Goal: Task Accomplishment & Management: Complete application form

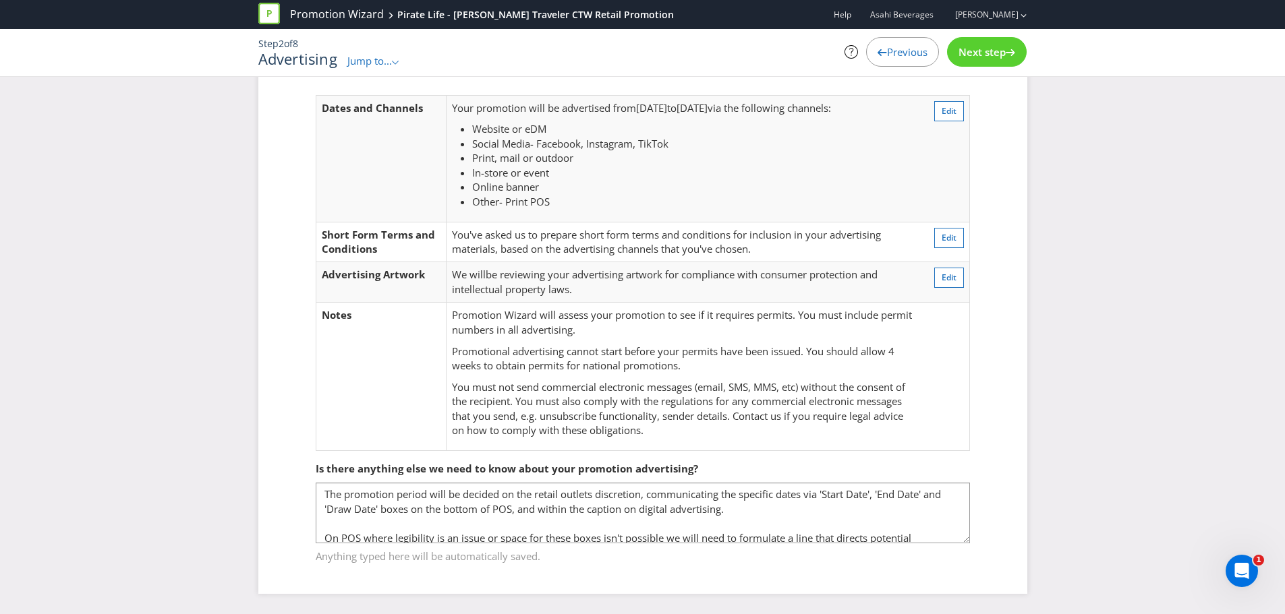
scroll to position [21, 0]
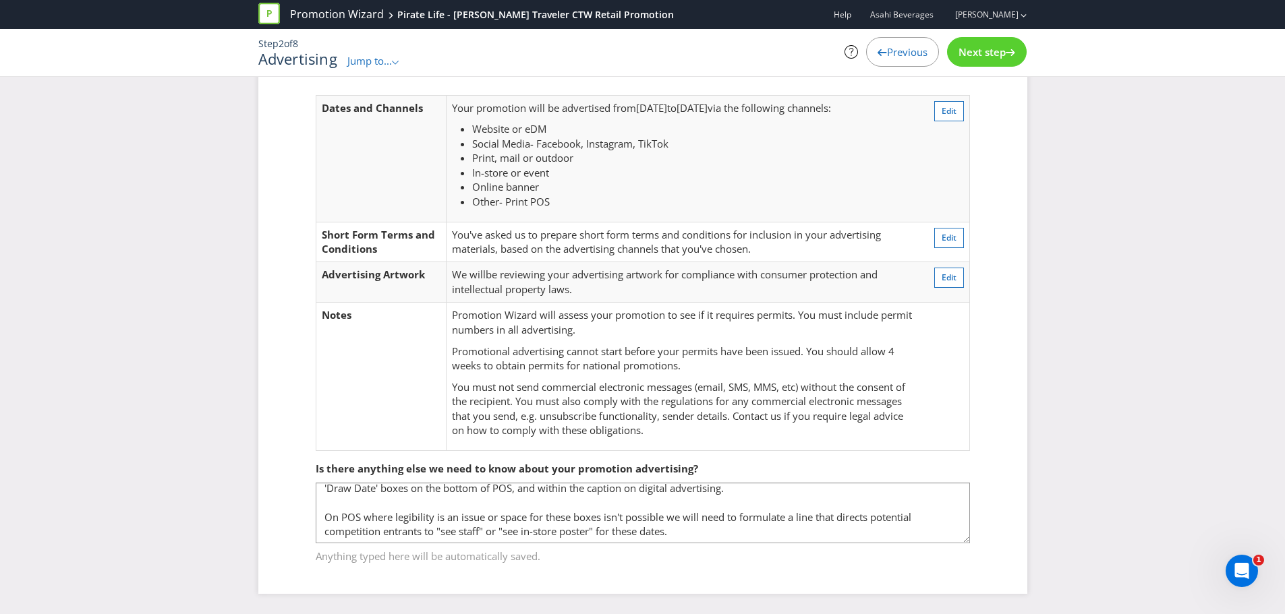
click at [1049, 424] on div "Advertising Dates and Channels Your promotion will be advertised from [DATE] to…" at bounding box center [642, 323] width 1285 height 582
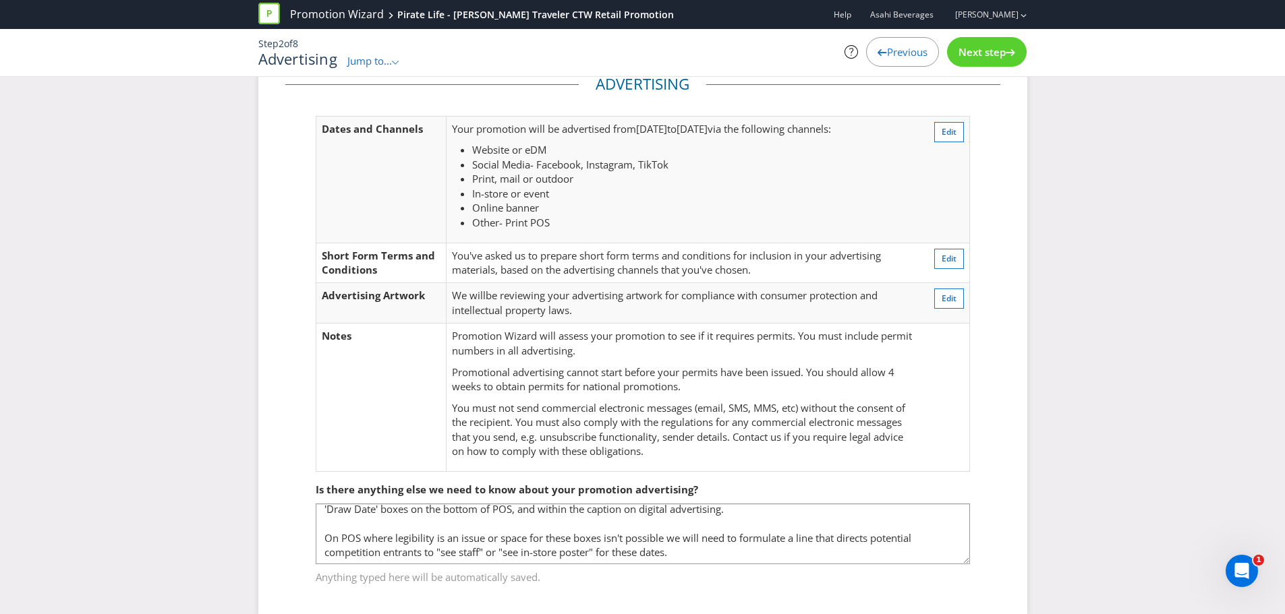
scroll to position [59, 0]
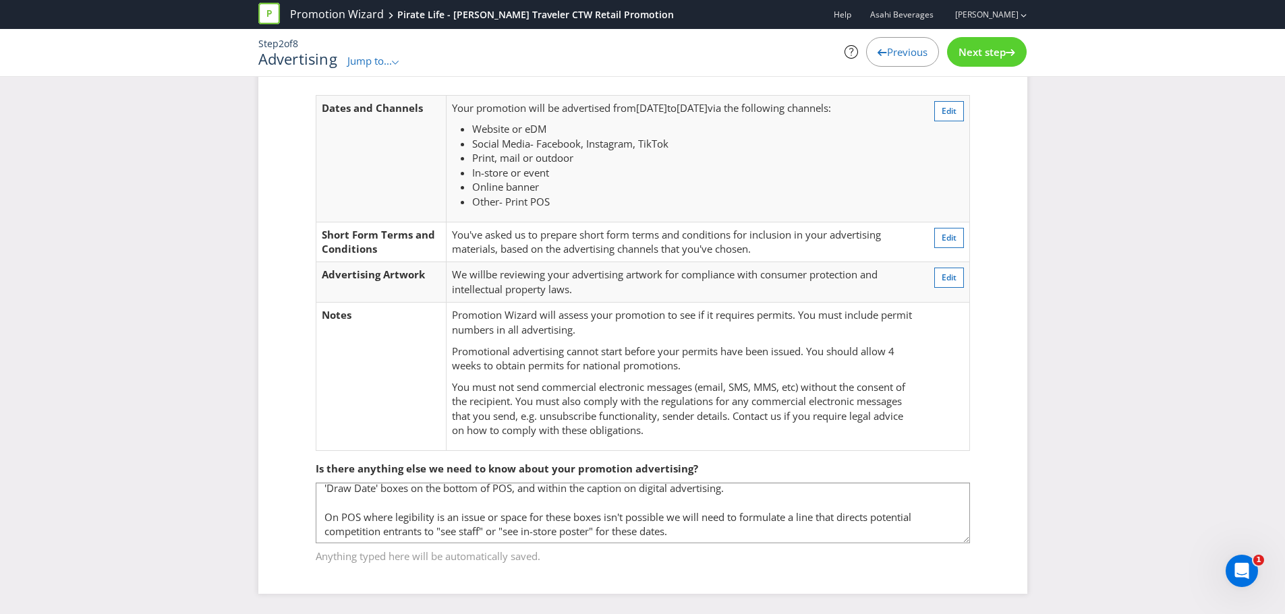
click at [1000, 56] on span "Next step" at bounding box center [981, 51] width 47 height 13
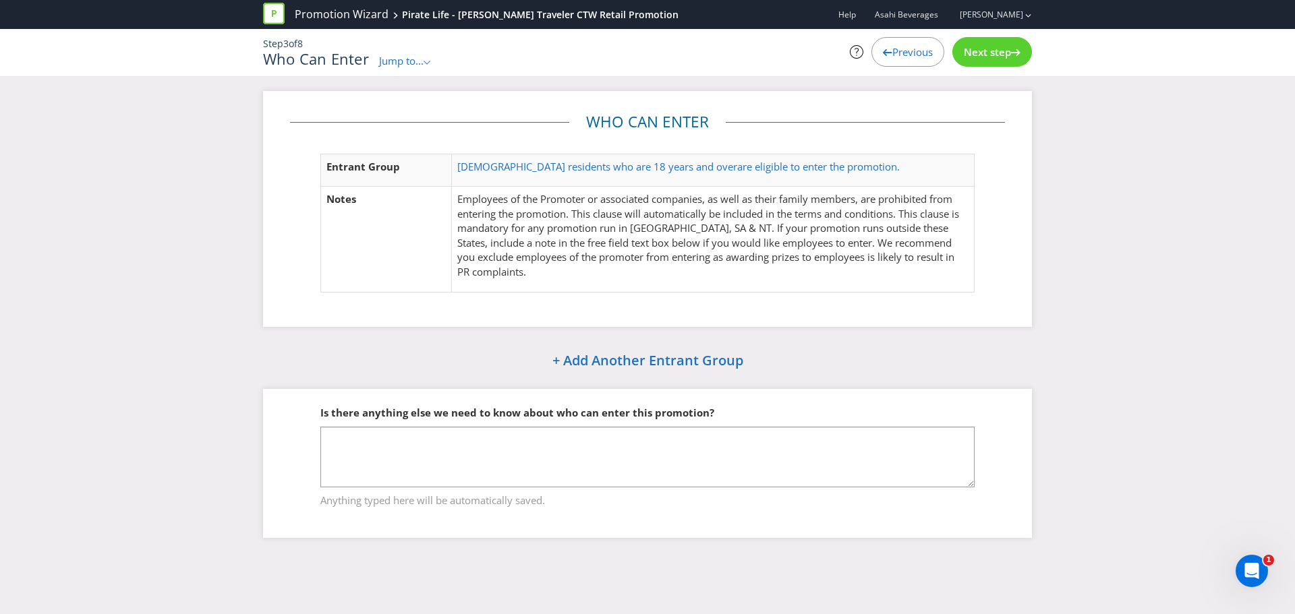
click at [1000, 56] on span "Next step" at bounding box center [987, 51] width 47 height 13
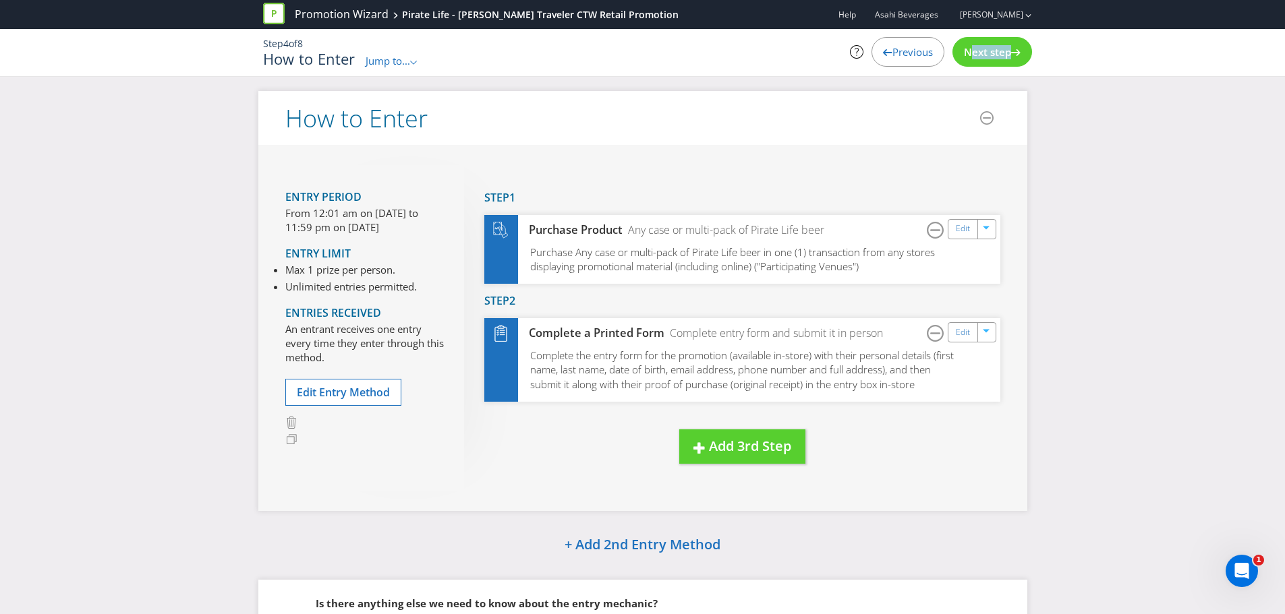
click at [1000, 56] on span "Next step" at bounding box center [987, 51] width 47 height 13
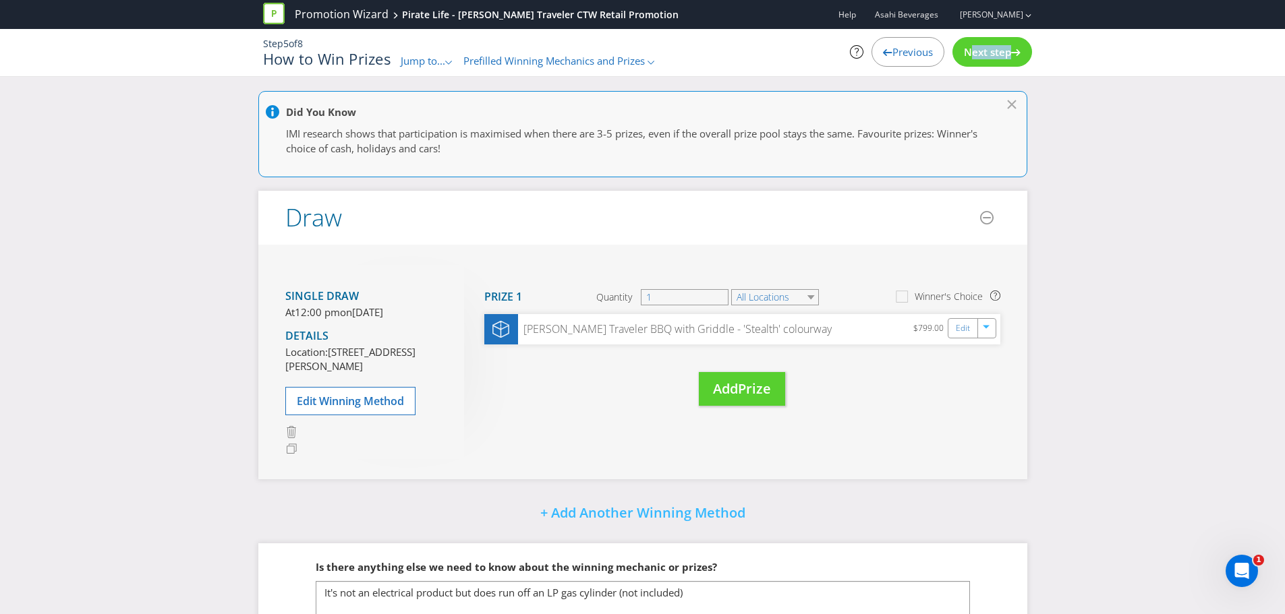
click at [1000, 56] on span "Next step" at bounding box center [987, 51] width 47 height 13
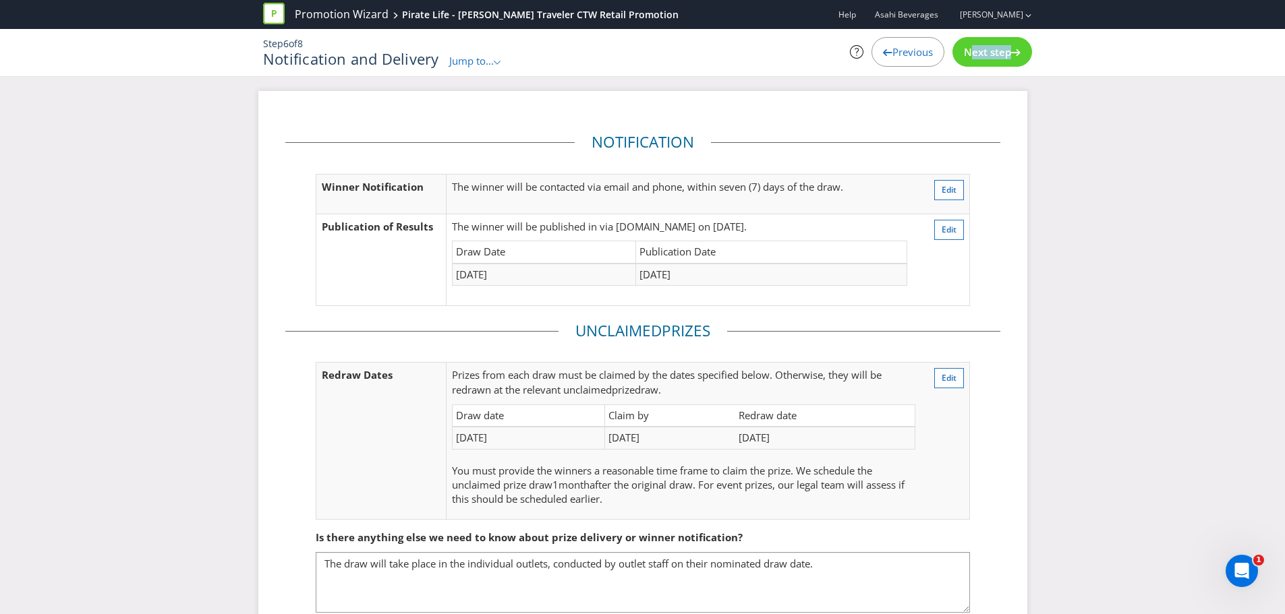
click at [1000, 56] on span "Next step" at bounding box center [987, 51] width 47 height 13
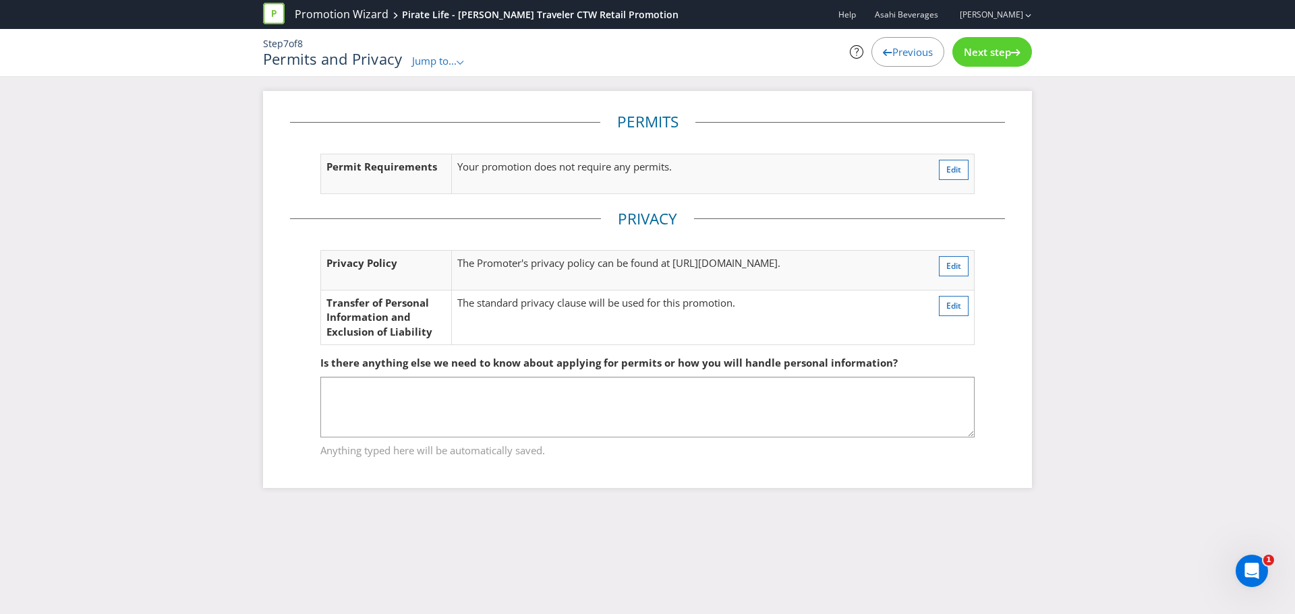
click at [1000, 56] on span "Next step" at bounding box center [987, 51] width 47 height 13
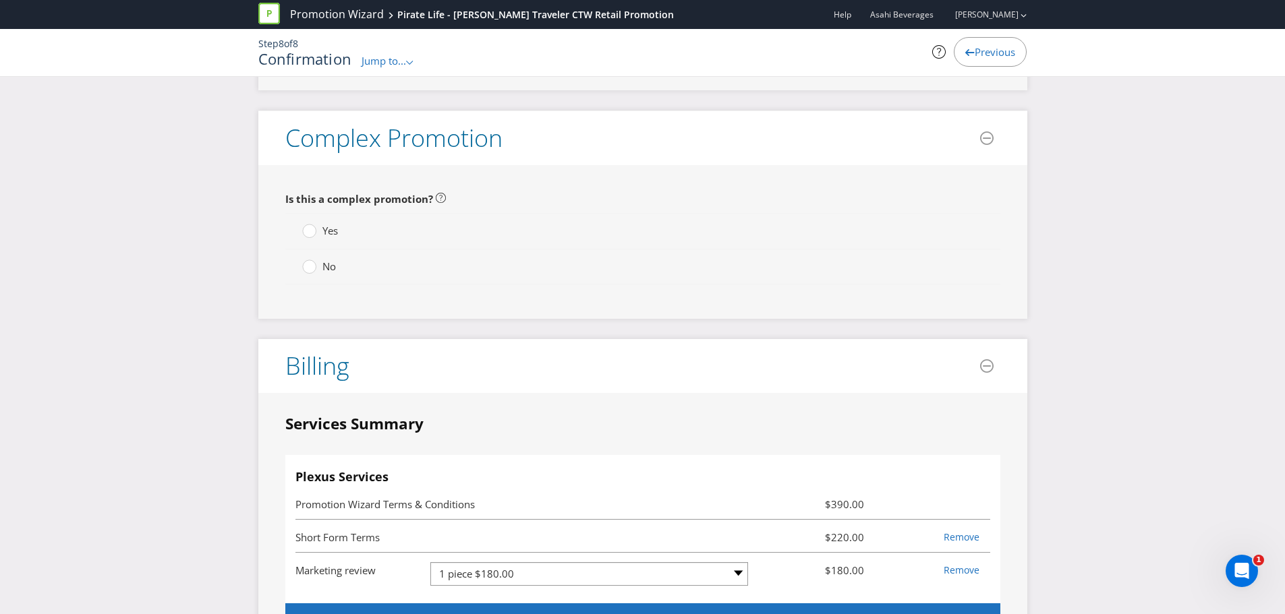
scroll to position [3035, 0]
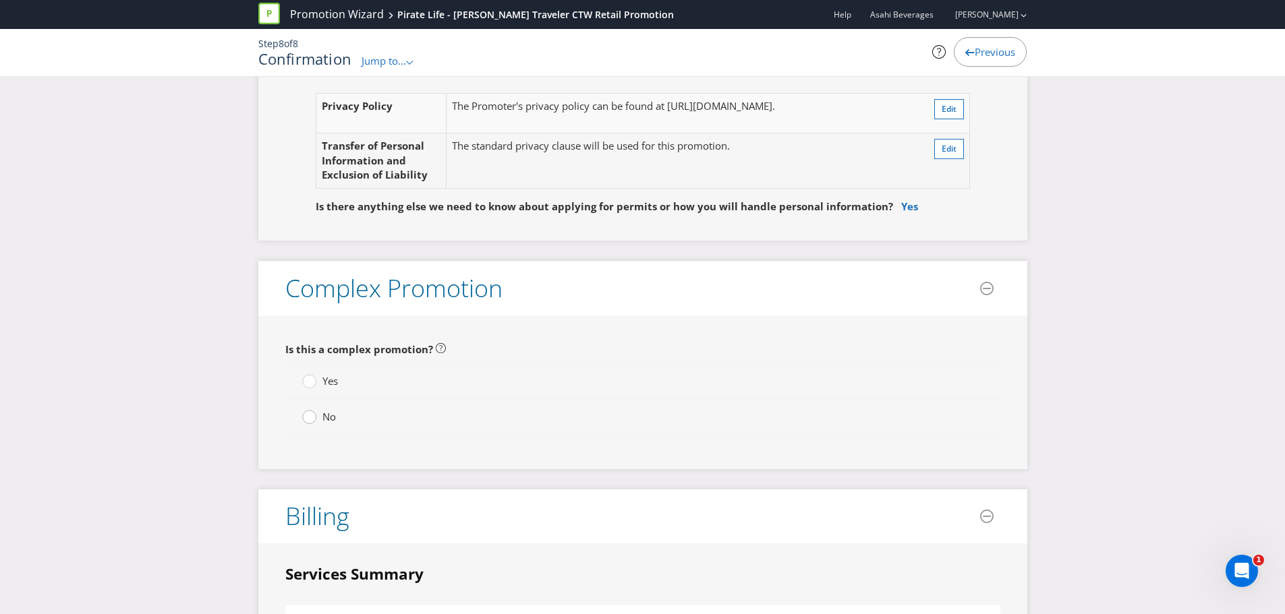
click at [312, 421] on circle at bounding box center [308, 417] width 13 height 13
click at [0, 0] on input "No" at bounding box center [0, 0] width 0 height 0
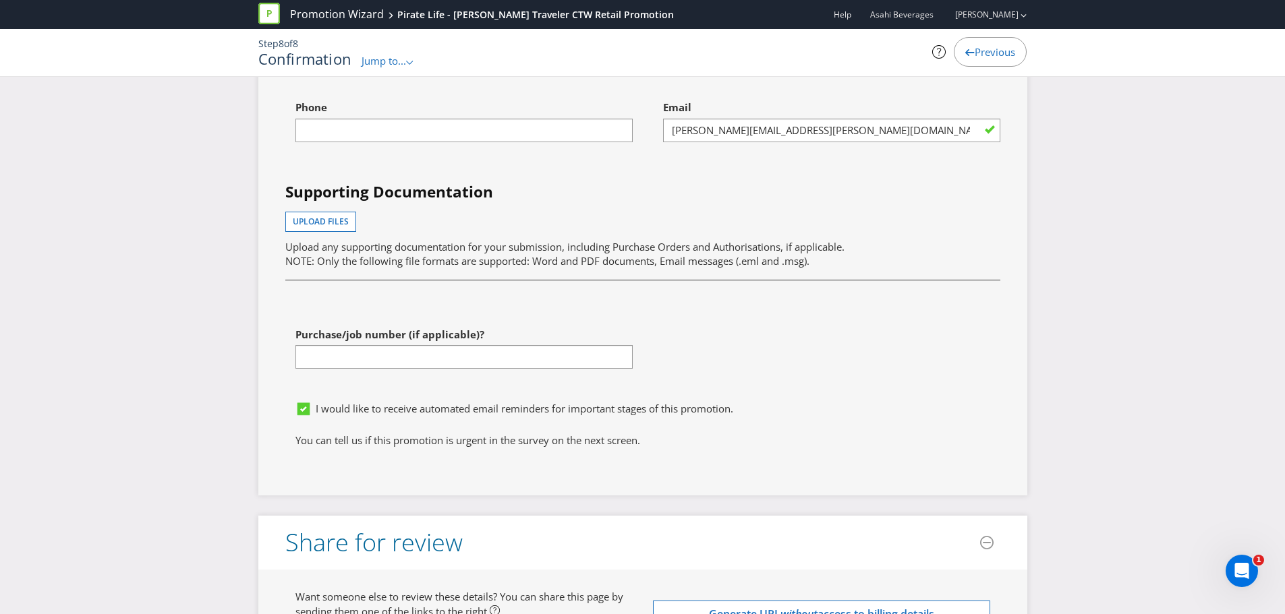
scroll to position [4249, 0]
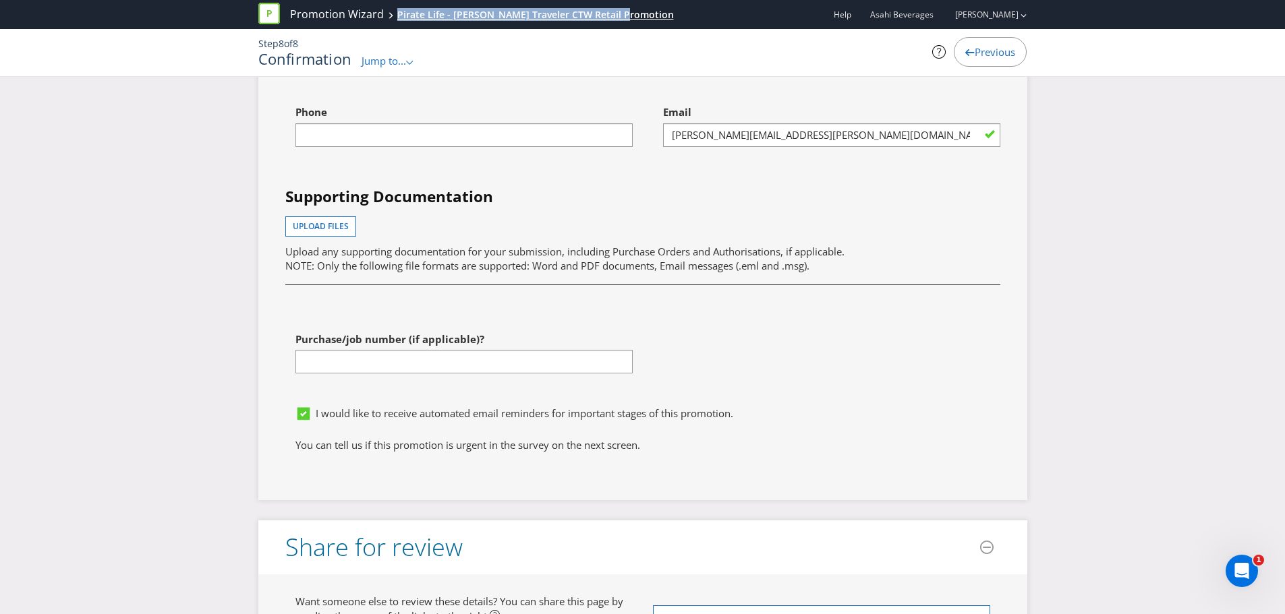
drag, startPoint x: 647, startPoint y: 20, endPoint x: 394, endPoint y: 20, distance: 253.6
click at [394, 20] on div "Promotion Wizard Pirate Life - [PERSON_NAME] Traveler CTW Retail Promotion Help…" at bounding box center [642, 14] width 769 height 29
copy div "Pirate Life - [PERSON_NAME] Traveler CTW Retail Promotion"
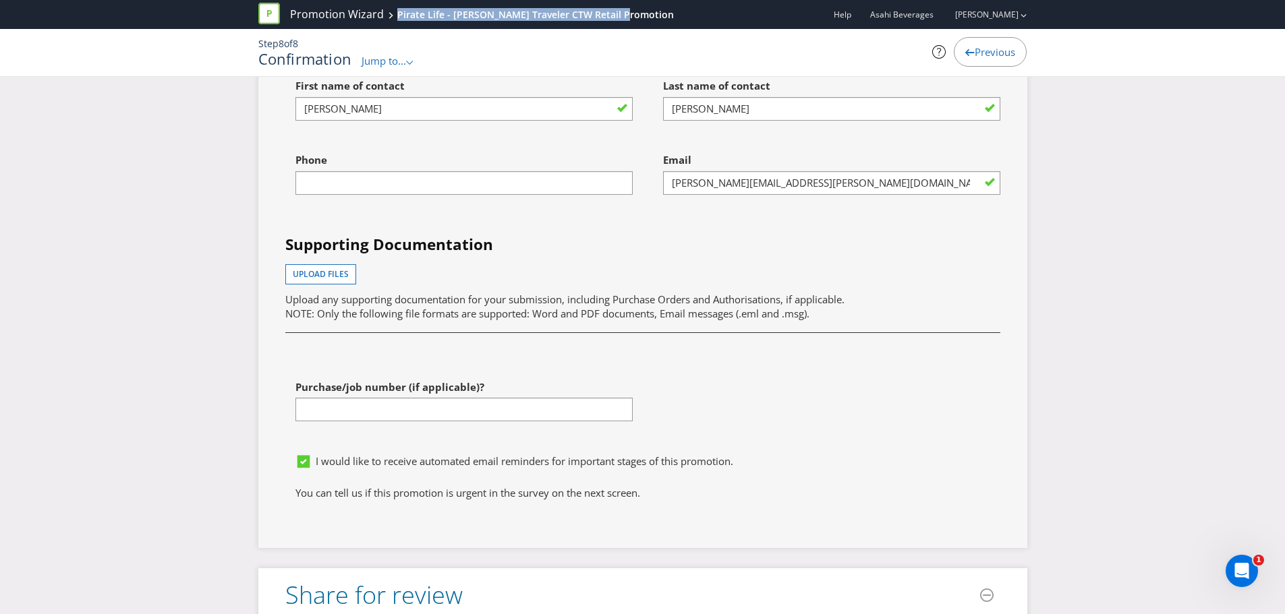
scroll to position [4181, 0]
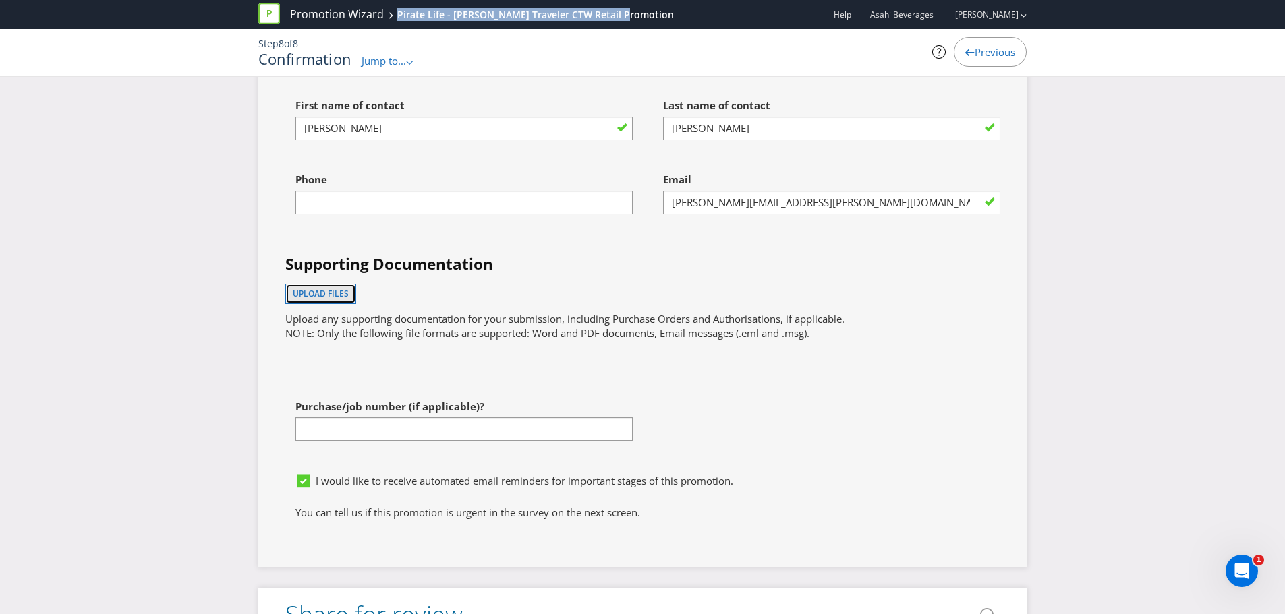
drag, startPoint x: 339, startPoint y: 292, endPoint x: 334, endPoint y: 286, distance: 7.7
click at [337, 291] on span "Upload files" at bounding box center [321, 293] width 56 height 11
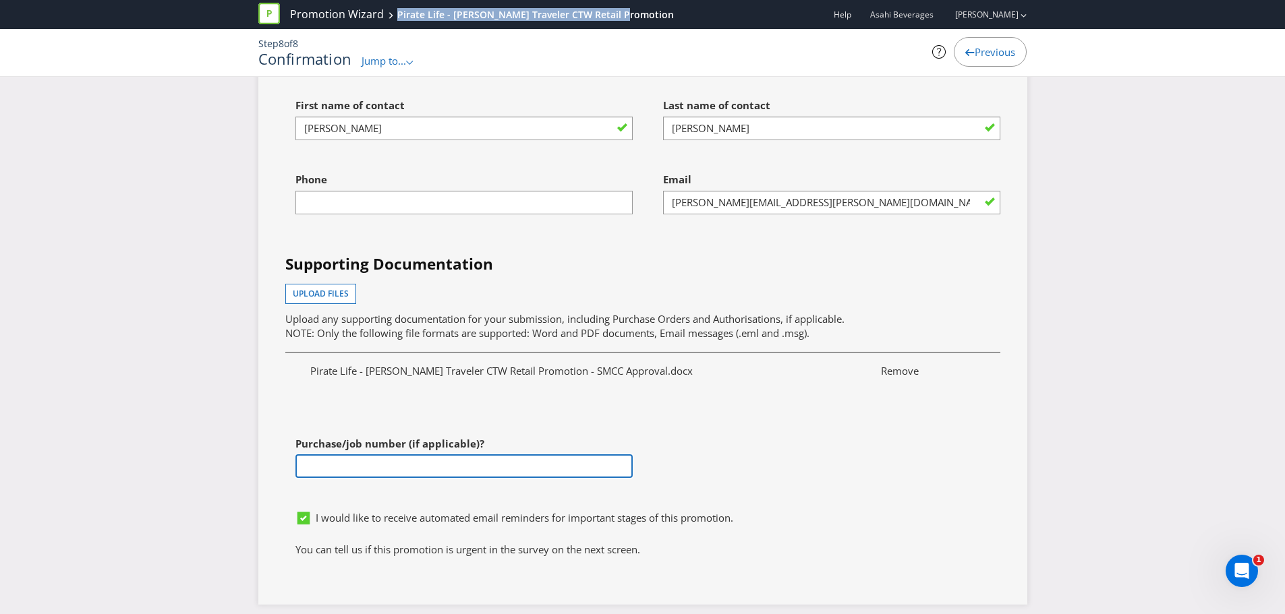
click at [479, 462] on input "text" at bounding box center [463, 467] width 337 height 24
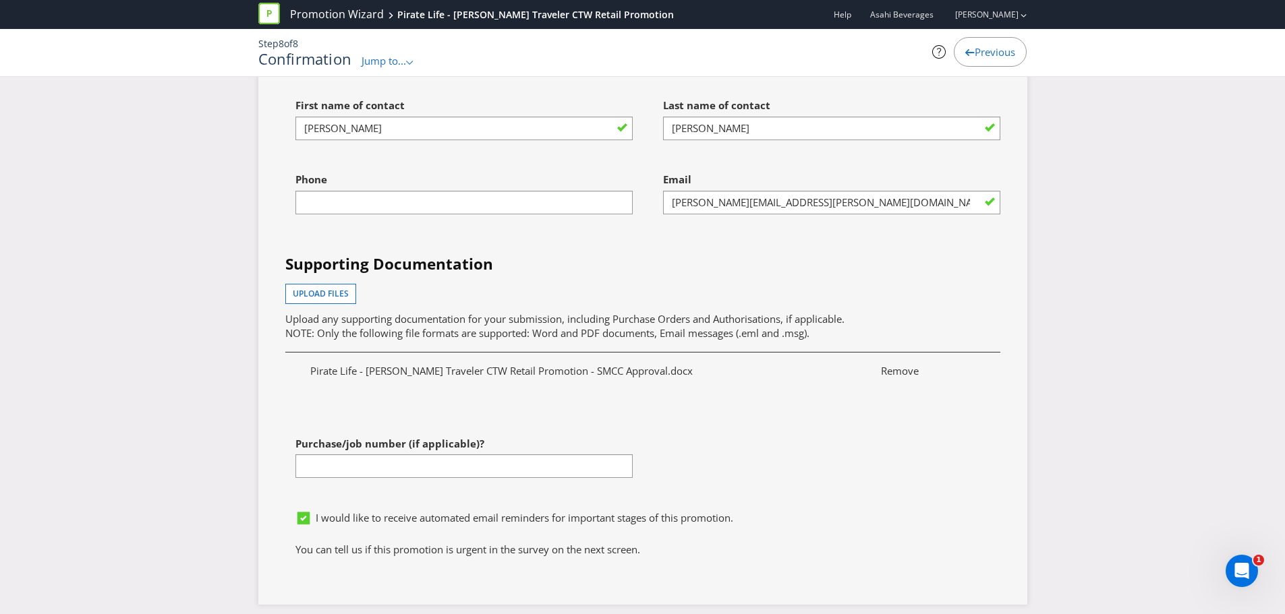
click at [478, 215] on div "Phone" at bounding box center [459, 203] width 368 height 74
click at [477, 200] on input "text" at bounding box center [463, 203] width 337 height 24
type input "0401947262"
click at [474, 433] on label "Purchase/job number (if applicable)?" at bounding box center [391, 440] width 192 height 21
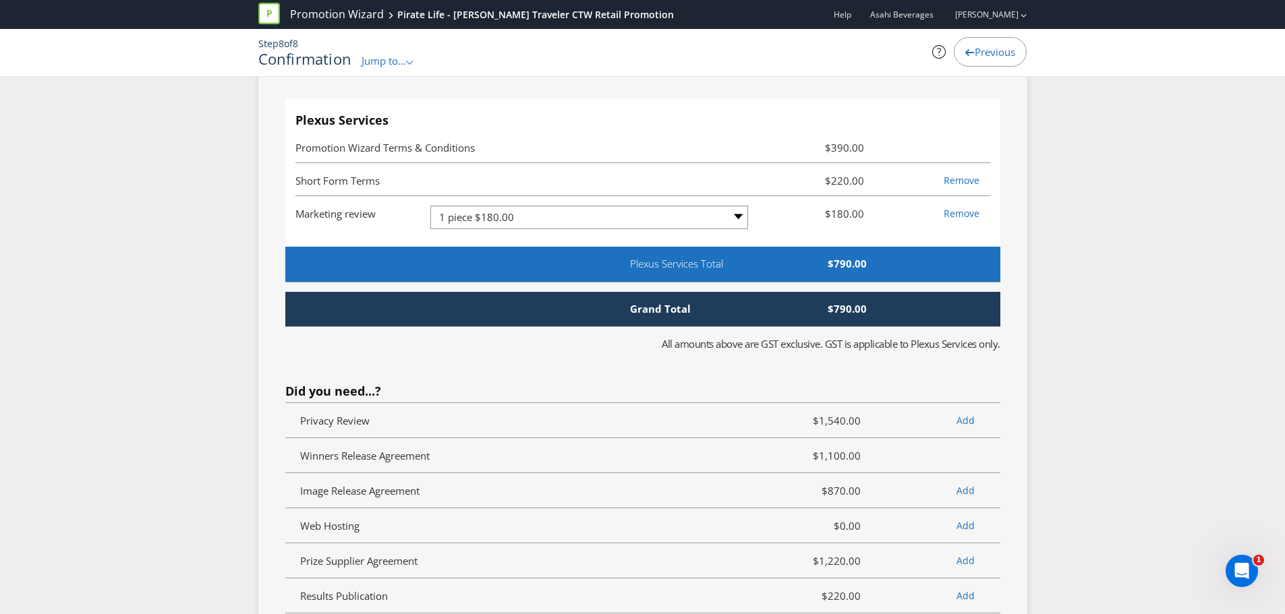
scroll to position [3396, 0]
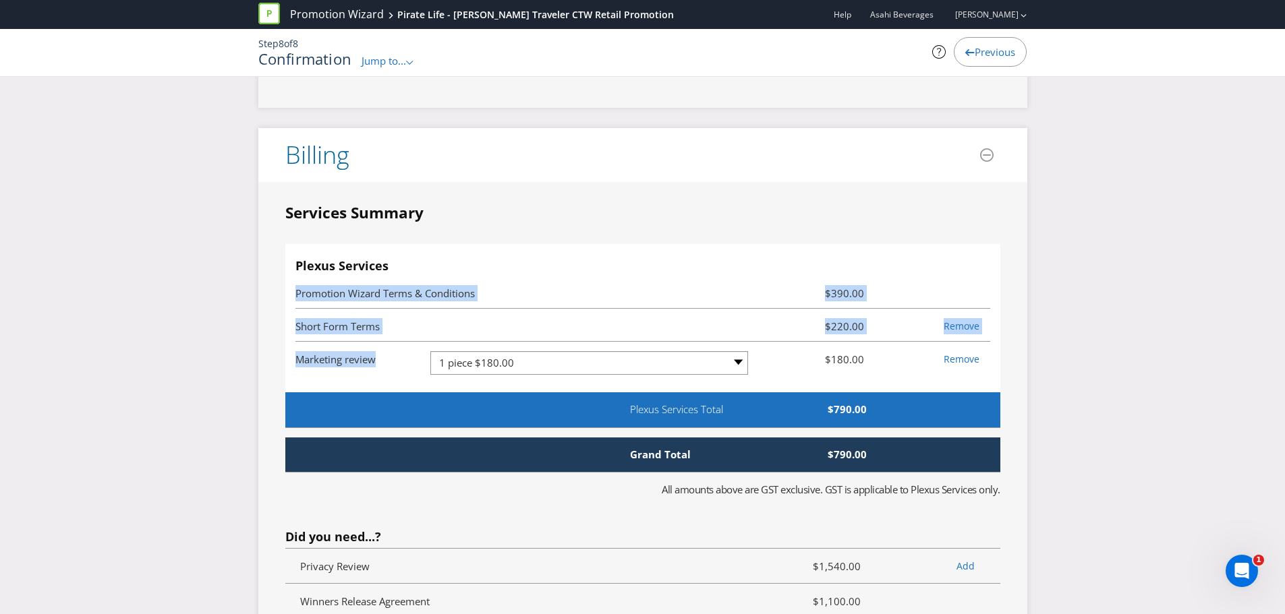
drag, startPoint x: 295, startPoint y: 289, endPoint x: 538, endPoint y: 361, distance: 253.3
click at [538, 361] on ul "Promotion Wizard Terms & Conditions $390.00 Short Form Terms $220.00 Remove Mar…" at bounding box center [642, 334] width 695 height 117
copy ul "Promotion Wizard Terms & Conditions $390.00 Short Form Terms $220.00 Remove Mar…"
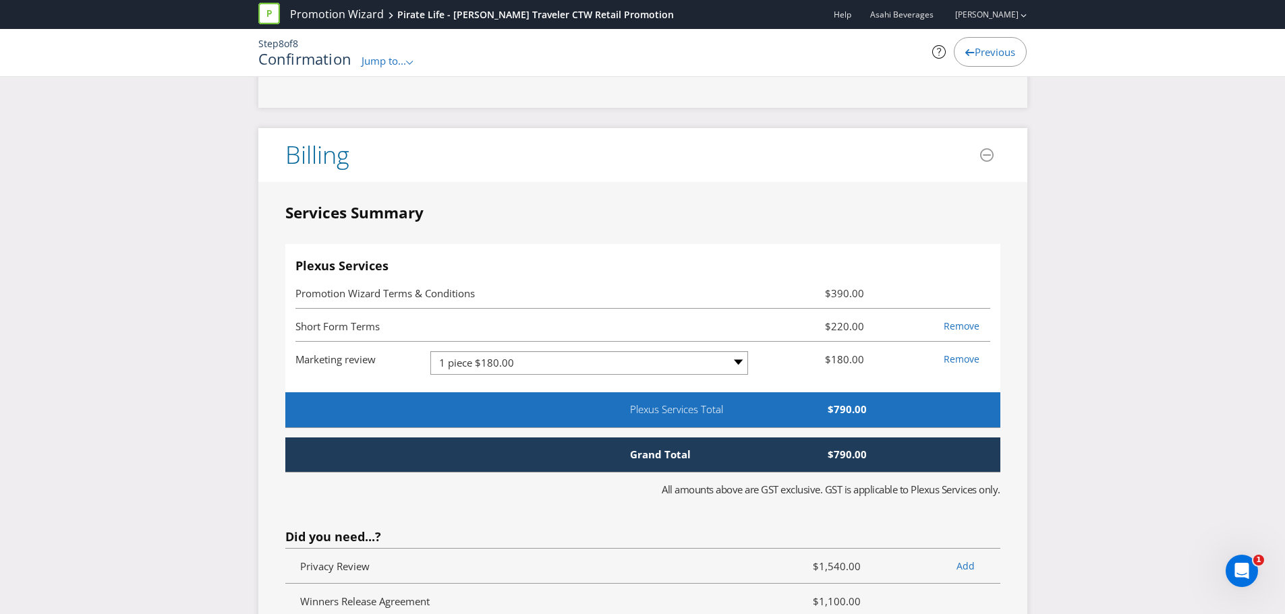
click at [728, 263] on h4 "Plexus Services" at bounding box center [642, 266] width 695 height 13
drag, startPoint x: 646, startPoint y: 21, endPoint x: 395, endPoint y: 18, distance: 251.6
click at [395, 18] on div "Promotion Wizard Pirate Life - [PERSON_NAME] Traveler CTW Retail Promotion Help…" at bounding box center [642, 14] width 769 height 29
copy div "Pirate Life - [PERSON_NAME] Traveler CTW Retail Promotion"
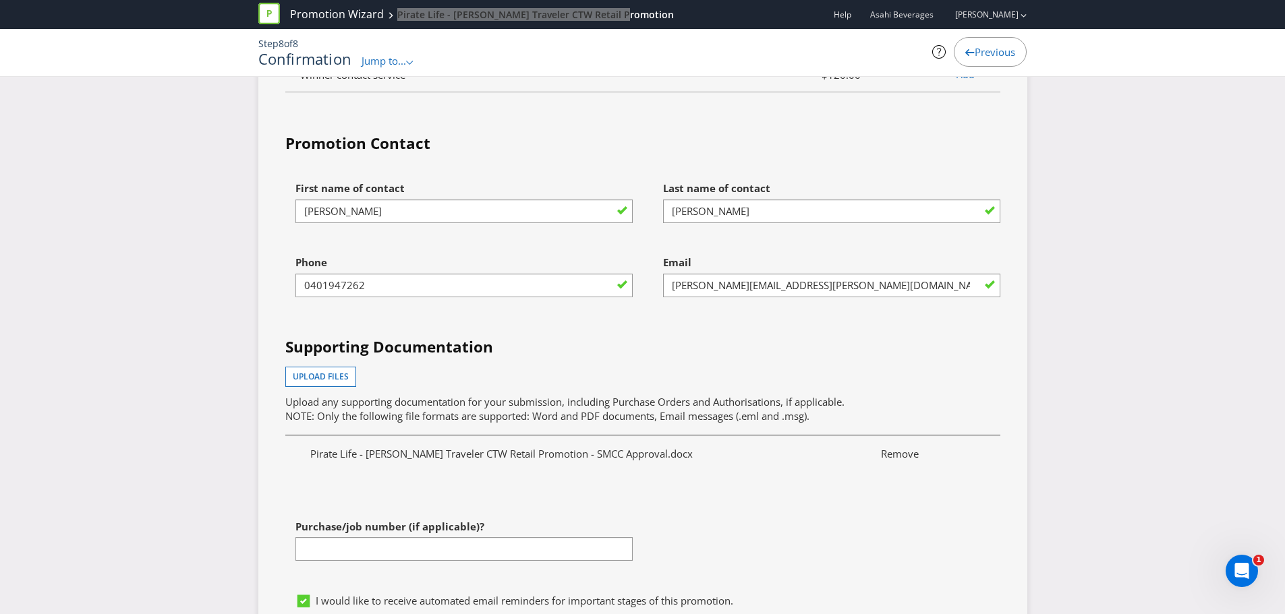
scroll to position [4341, 0]
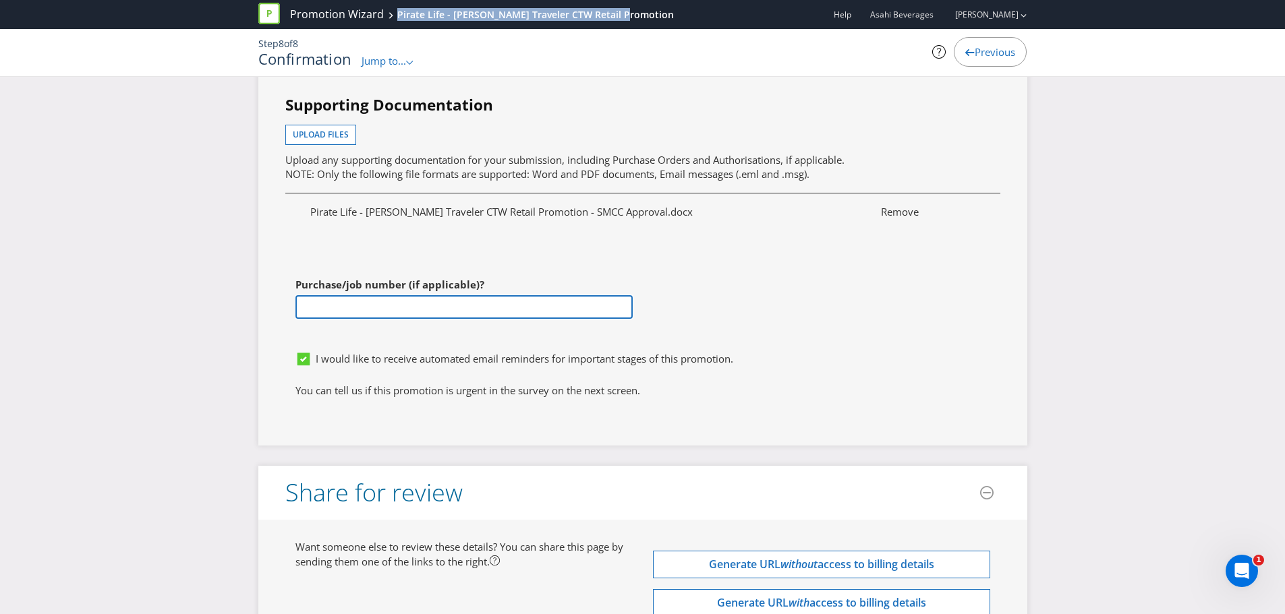
click at [473, 301] on input "text" at bounding box center [463, 307] width 337 height 24
type input "PO-6824"
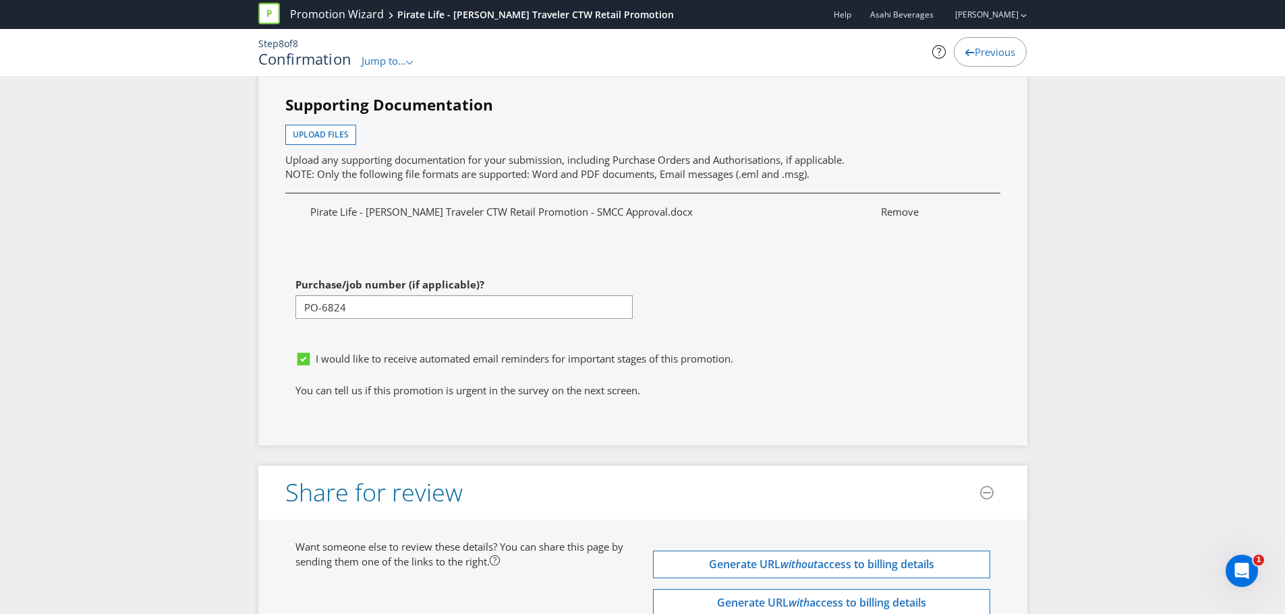
click at [674, 321] on div "First name of contact [PERSON_NAME] Last name of contact [PERSON_NAME] Phone [P…" at bounding box center [642, 139] width 735 height 412
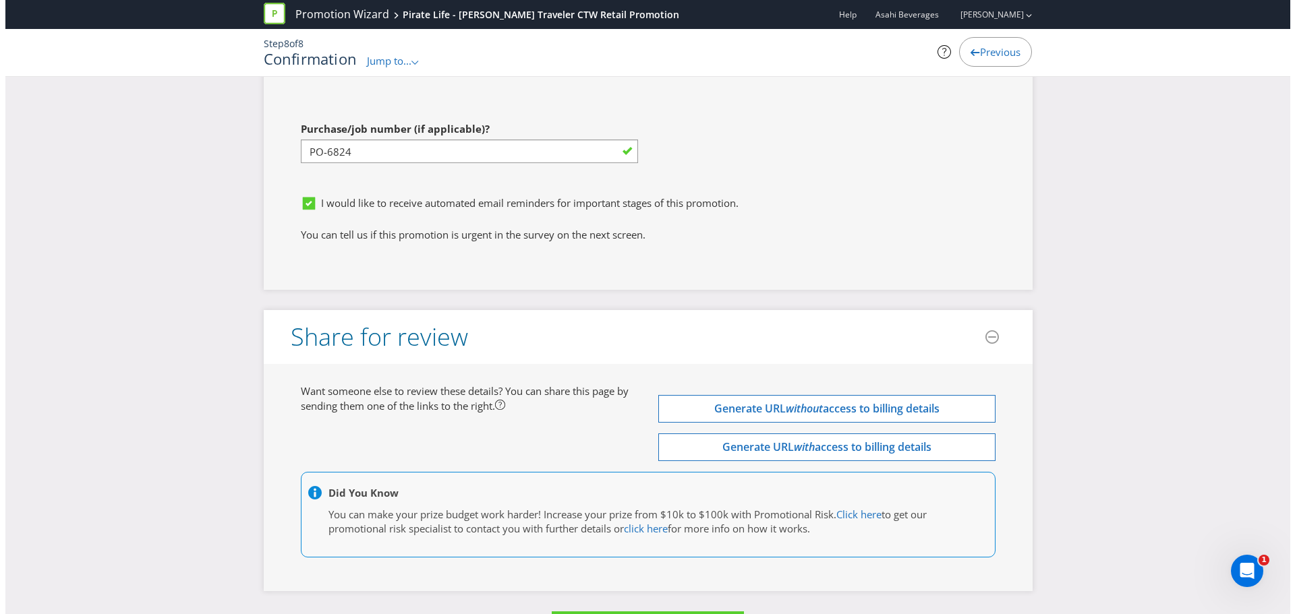
scroll to position [4543, 0]
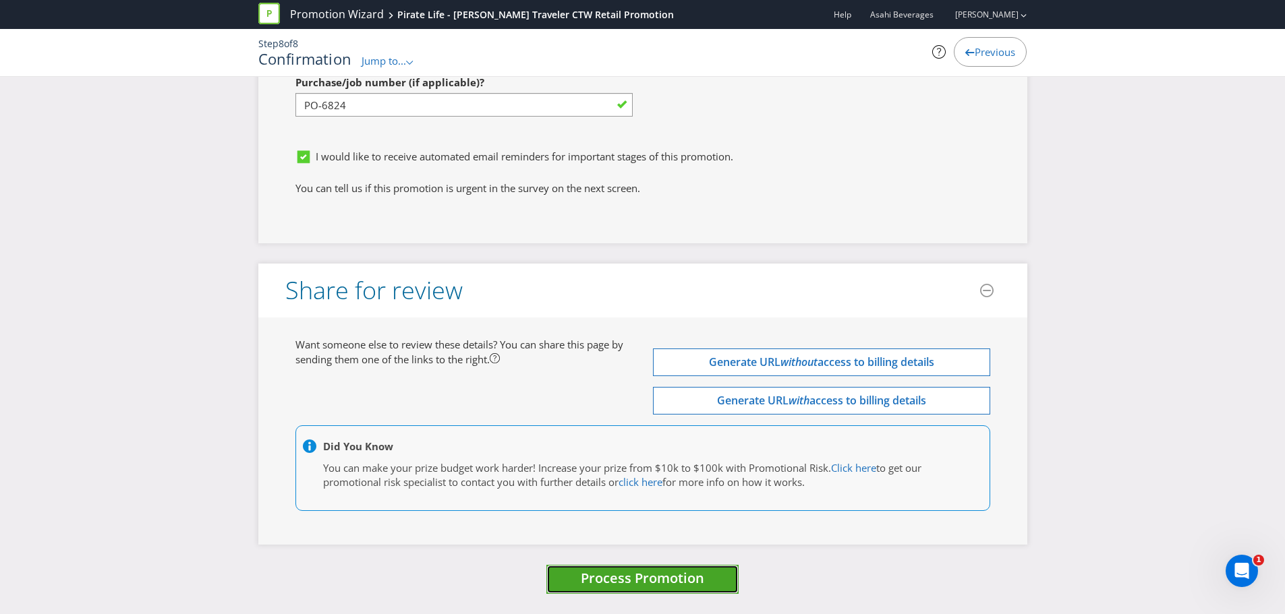
click at [689, 577] on span "Process Promotion" at bounding box center [642, 578] width 123 height 18
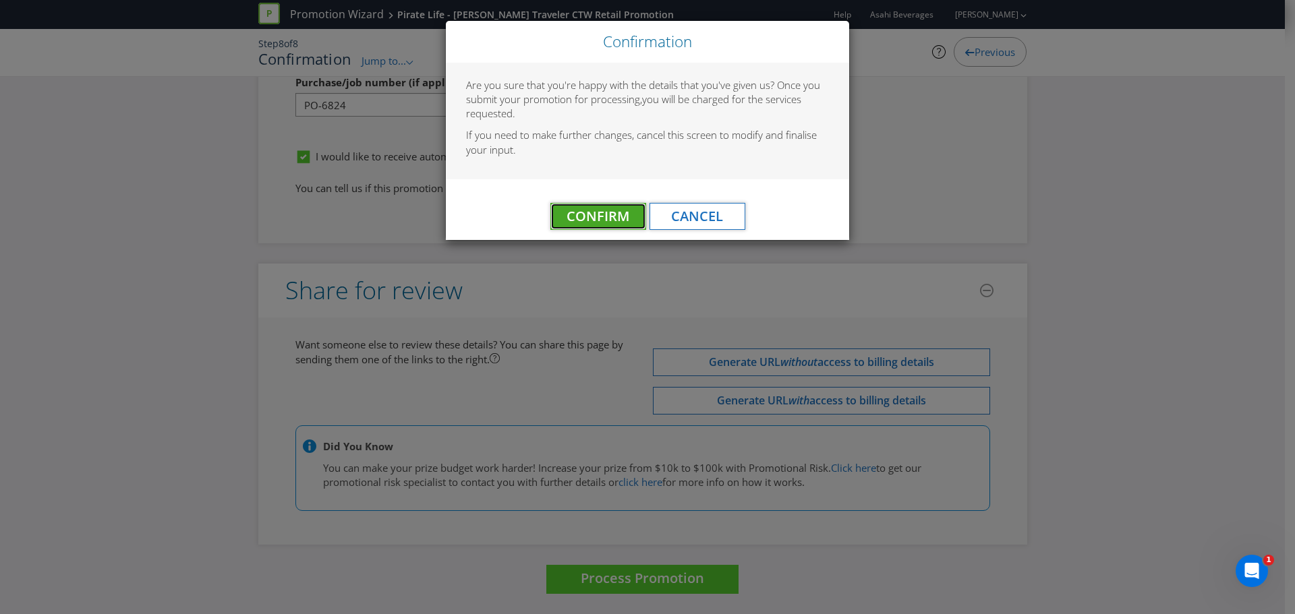
click at [604, 219] on span "Confirm" at bounding box center [598, 216] width 63 height 18
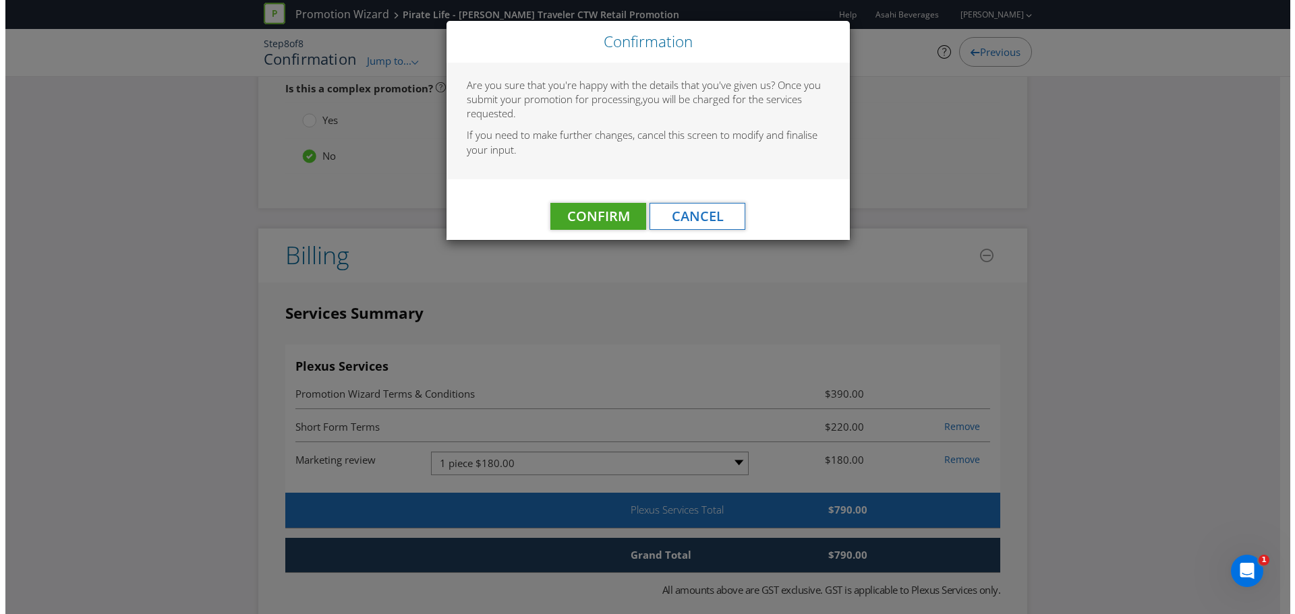
scroll to position [0, 0]
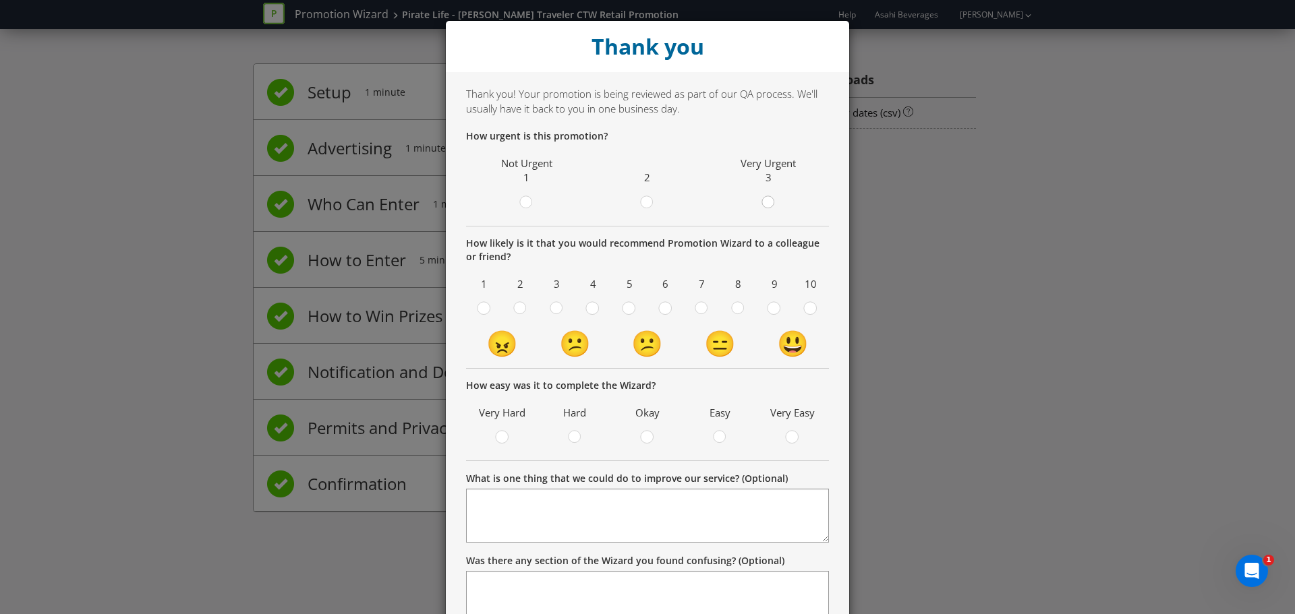
click at [767, 204] on circle at bounding box center [767, 202] width 12 height 12
click at [0, 0] on input "radio" at bounding box center [0, 0] width 0 height 0
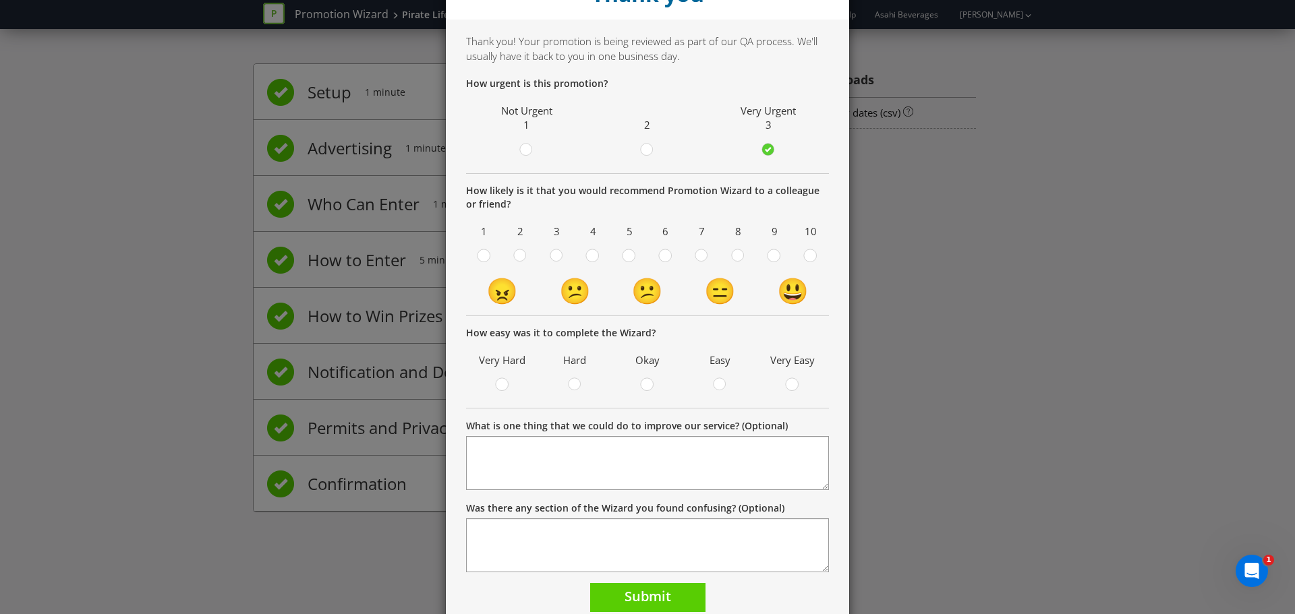
scroll to position [107, 0]
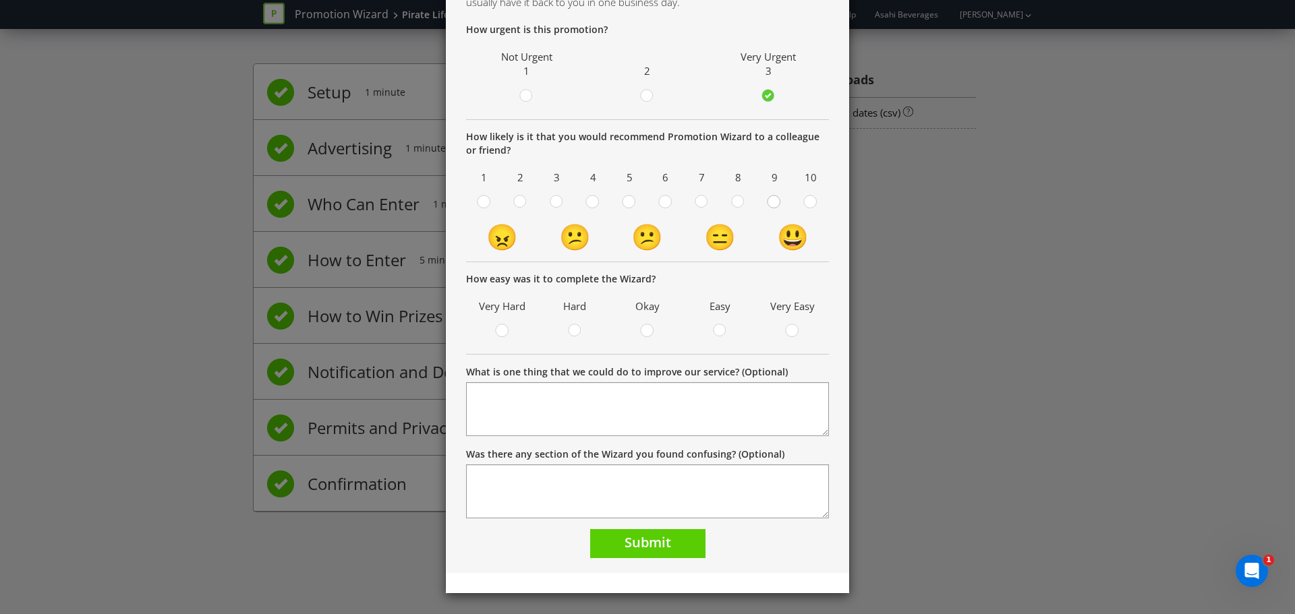
click at [771, 198] on div at bounding box center [774, 197] width 7 height 7
click at [0, 0] on input "radio" at bounding box center [0, 0] width 0 height 0
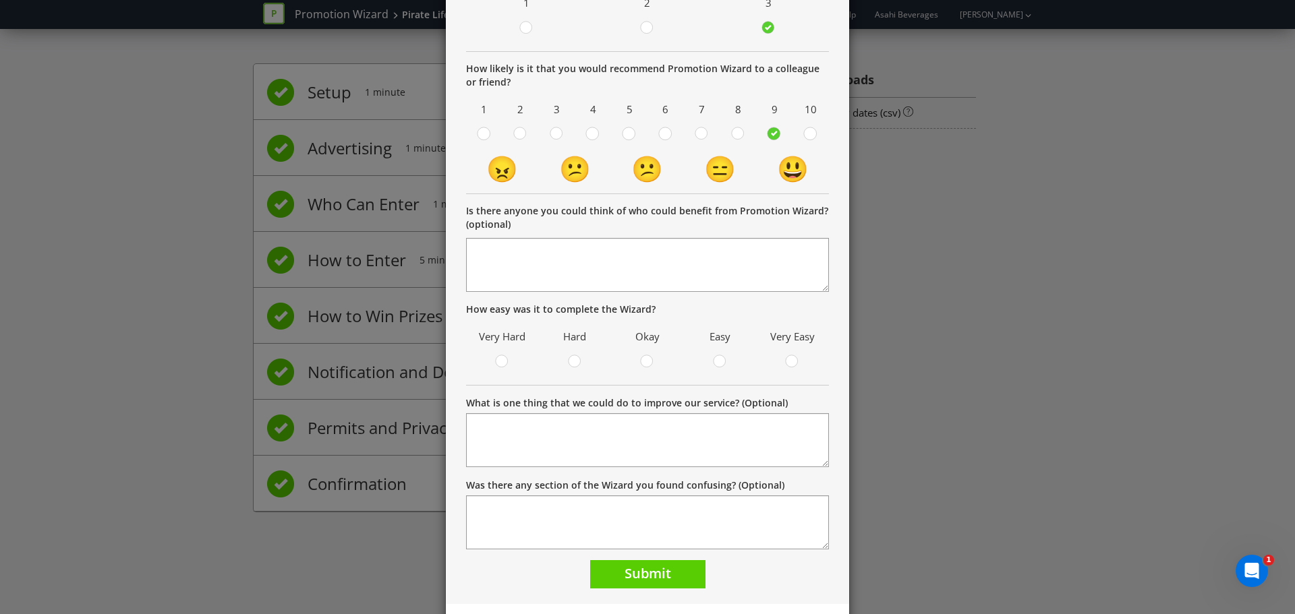
scroll to position [206, 0]
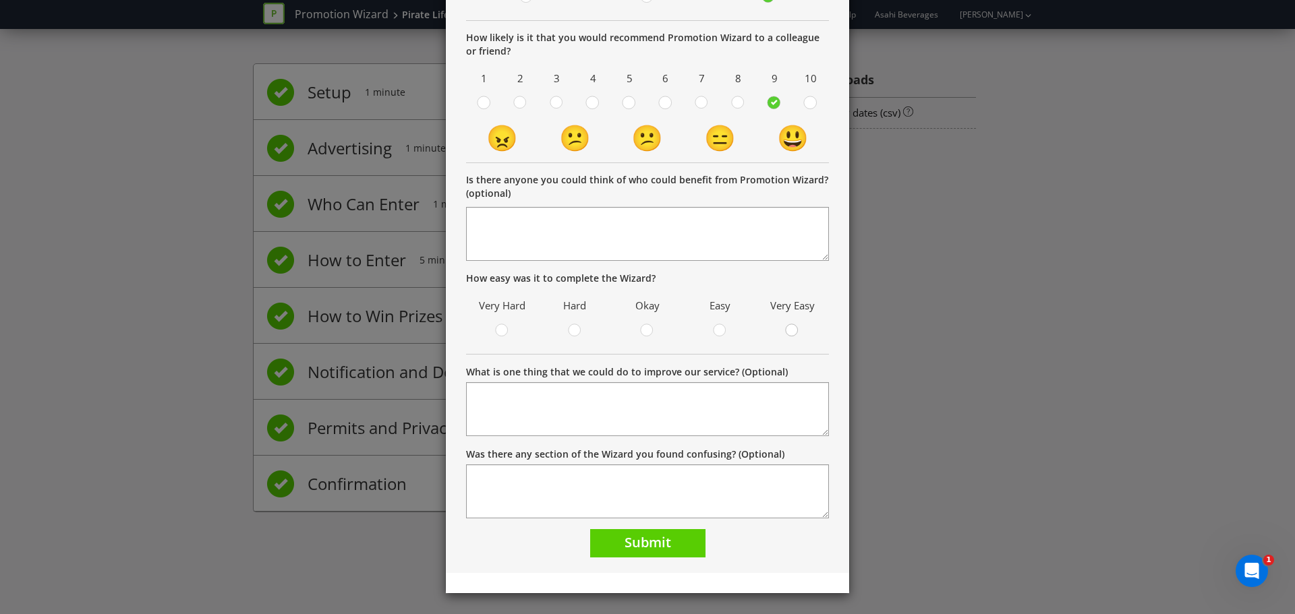
click at [789, 329] on div at bounding box center [792, 326] width 7 height 7
click at [0, 0] on input "radio" at bounding box center [0, 0] width 0 height 0
click at [683, 428] on textarea "What is one thing that we could do to improve our service? (Optional)" at bounding box center [647, 409] width 363 height 54
type textarea "I"
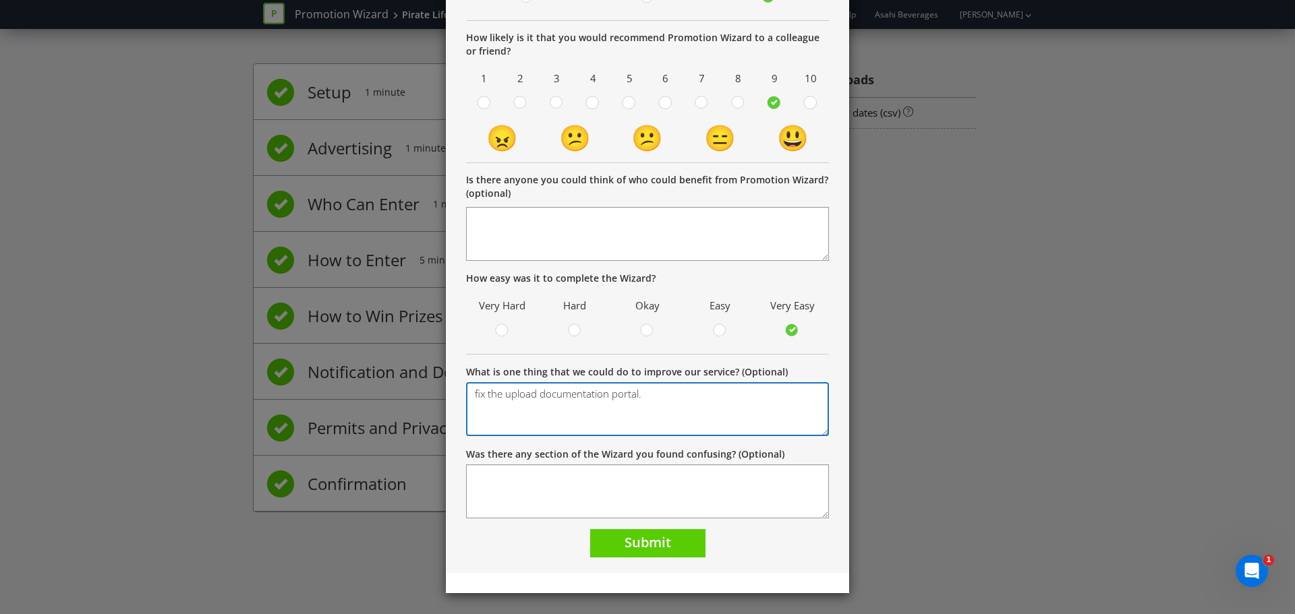
type textarea "fix the upload documentation portal."
click at [705, 451] on label "Was there any section of the Wizard you found confusing? (Optional)" at bounding box center [625, 454] width 318 height 13
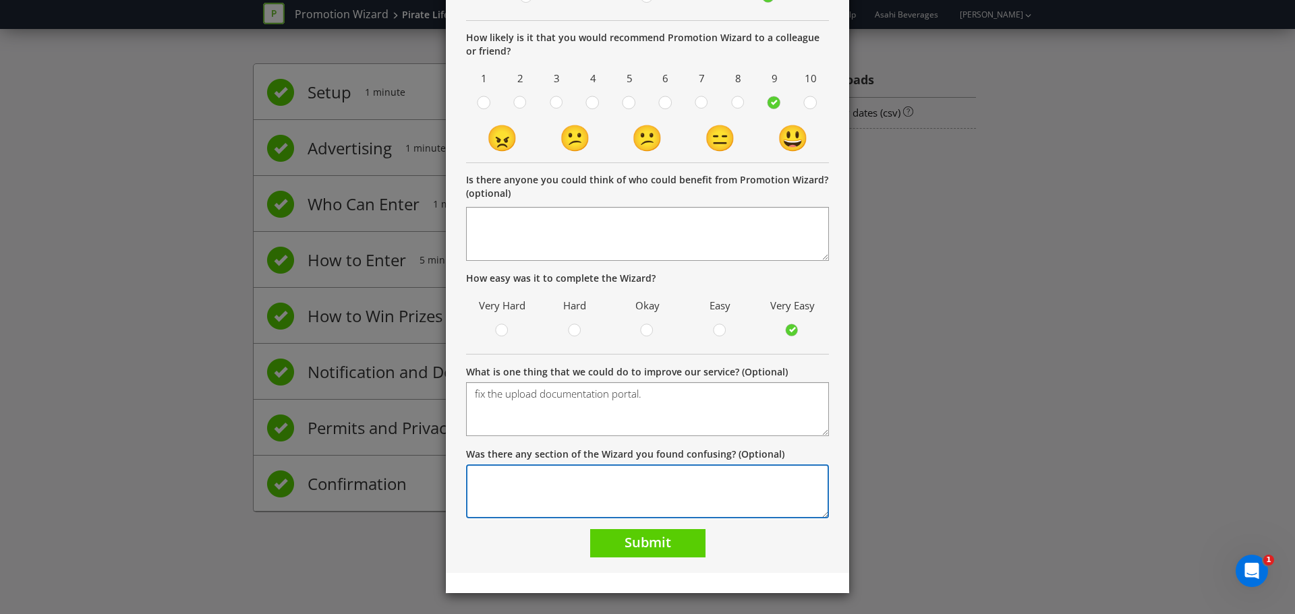
click at [705, 465] on textarea "Was there any section of the Wizard you found confusing? (Optional)" at bounding box center [647, 492] width 363 height 54
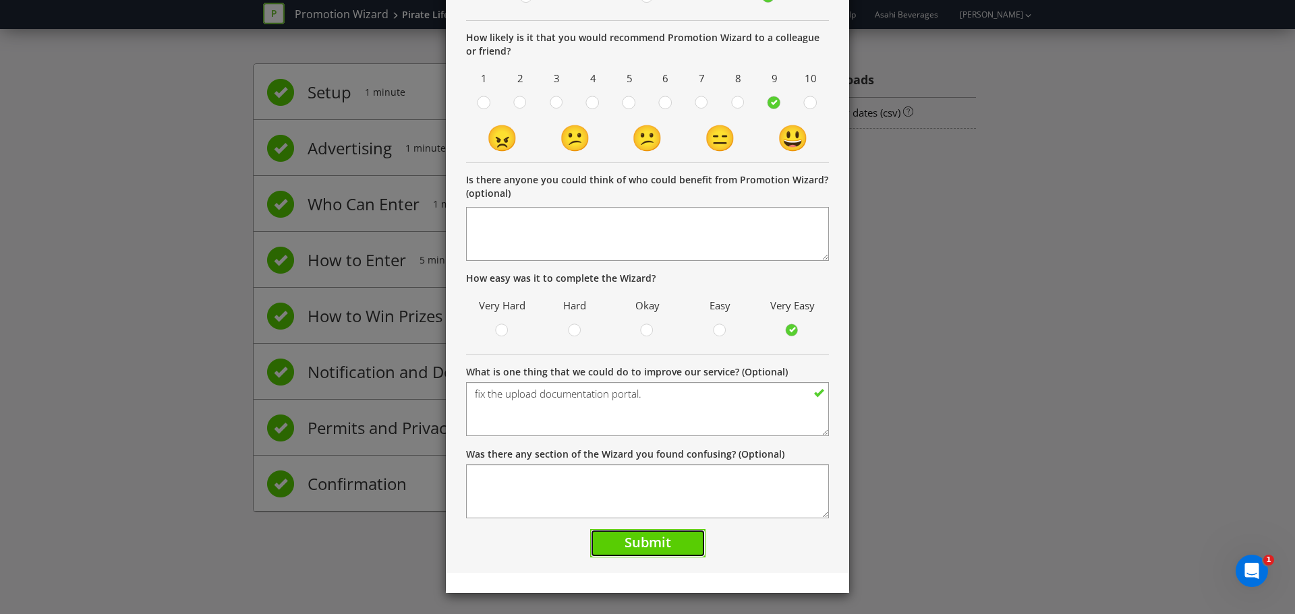
click at [686, 540] on button "Submit" at bounding box center [647, 543] width 115 height 29
